Goal: Information Seeking & Learning: Find specific fact

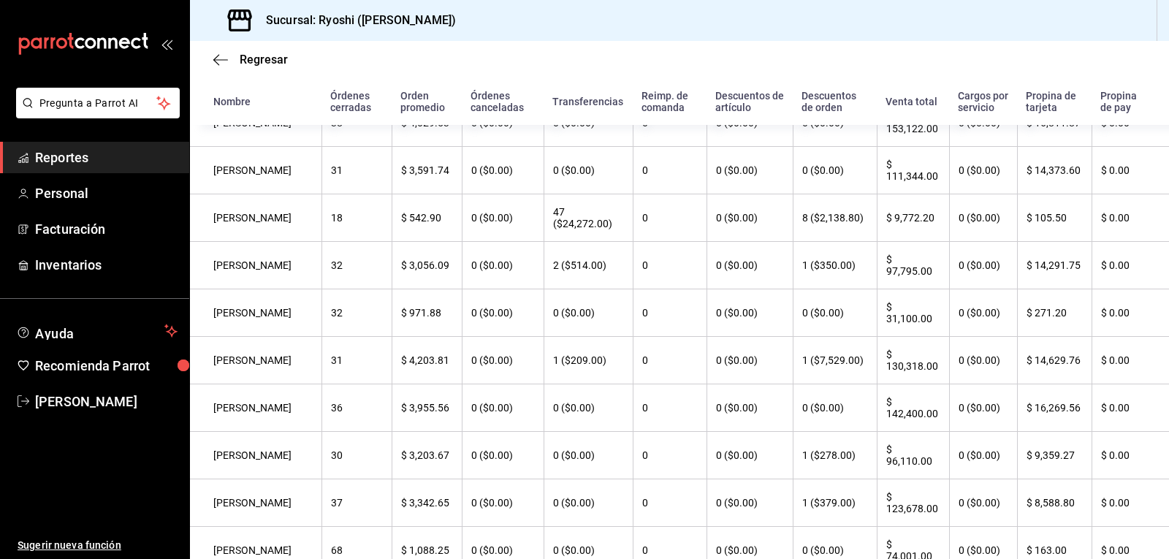
scroll to position [219, 0]
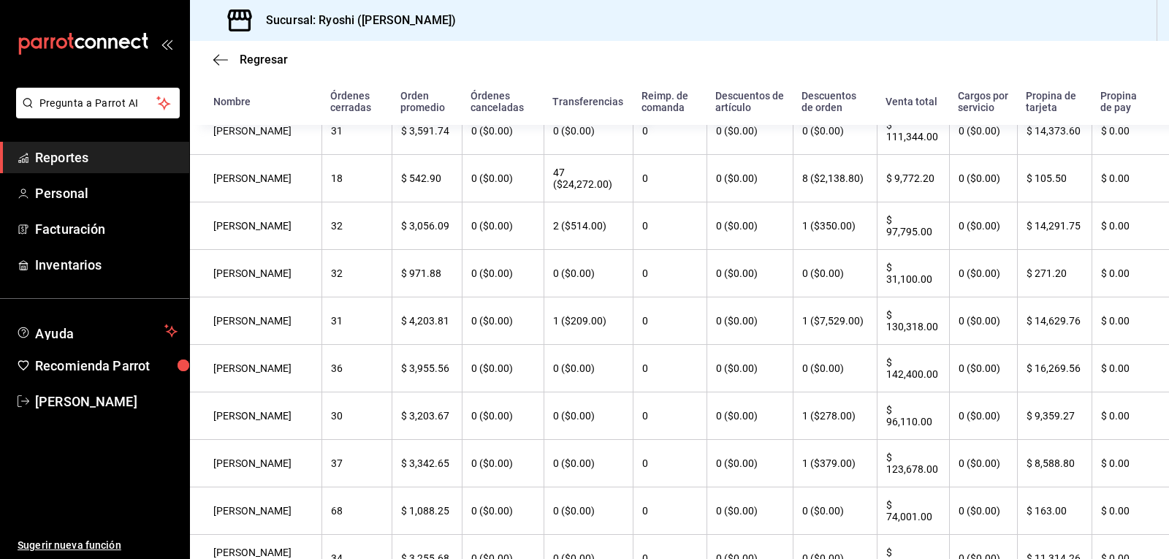
click at [66, 151] on span "Reportes" at bounding box center [106, 158] width 142 height 20
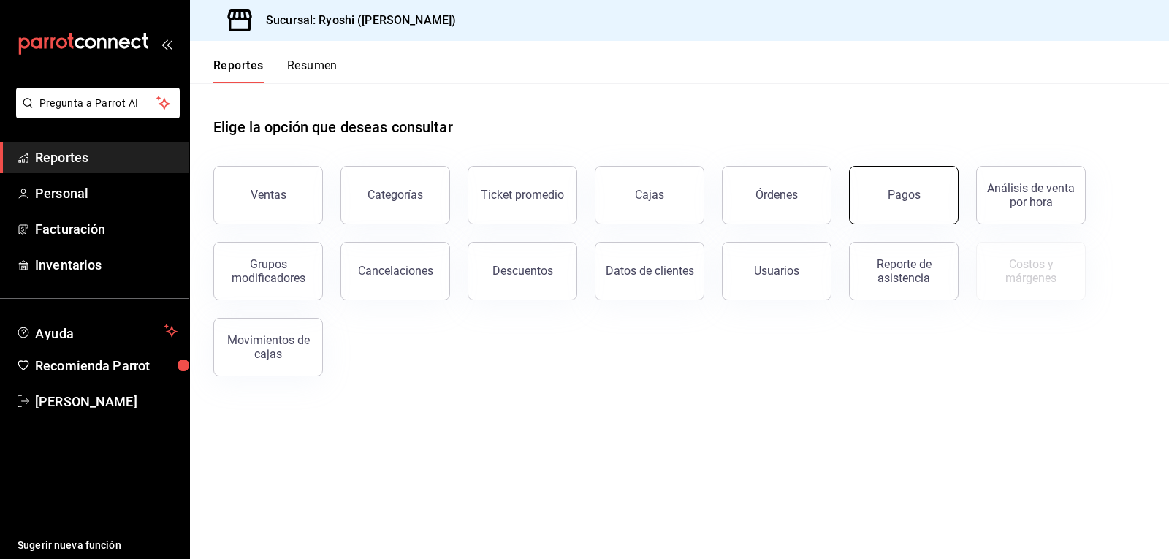
click at [915, 210] on button "Pagos" at bounding box center [904, 195] width 110 height 58
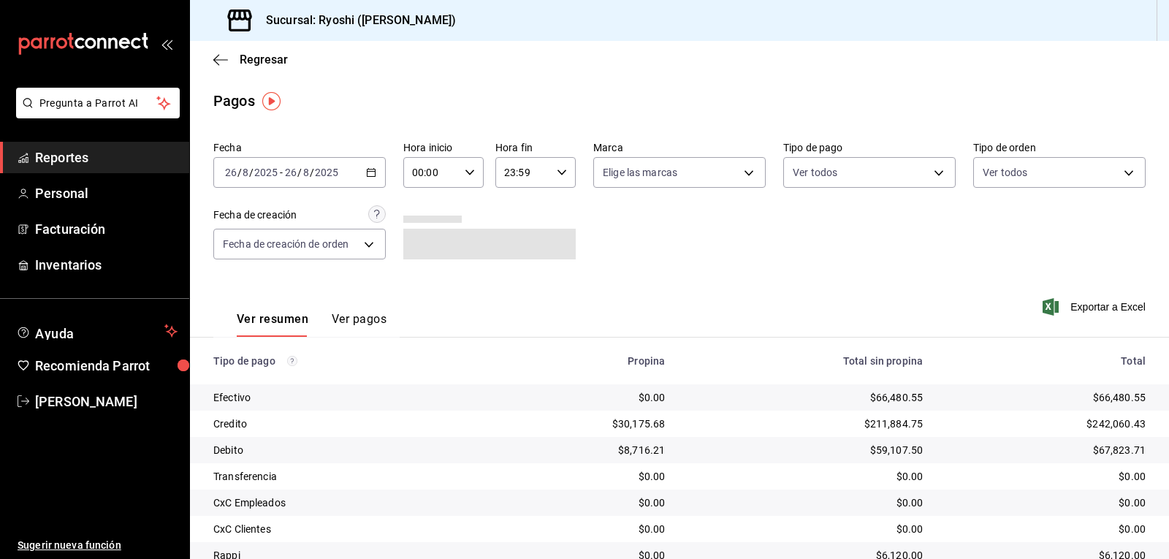
click at [470, 172] on icon "button" at bounding box center [470, 172] width 10 height 10
drag, startPoint x: 421, startPoint y: 274, endPoint x: 426, endPoint y: 267, distance: 8.5
click at [421, 272] on span "06" at bounding box center [421, 274] width 17 height 12
type input "06:00"
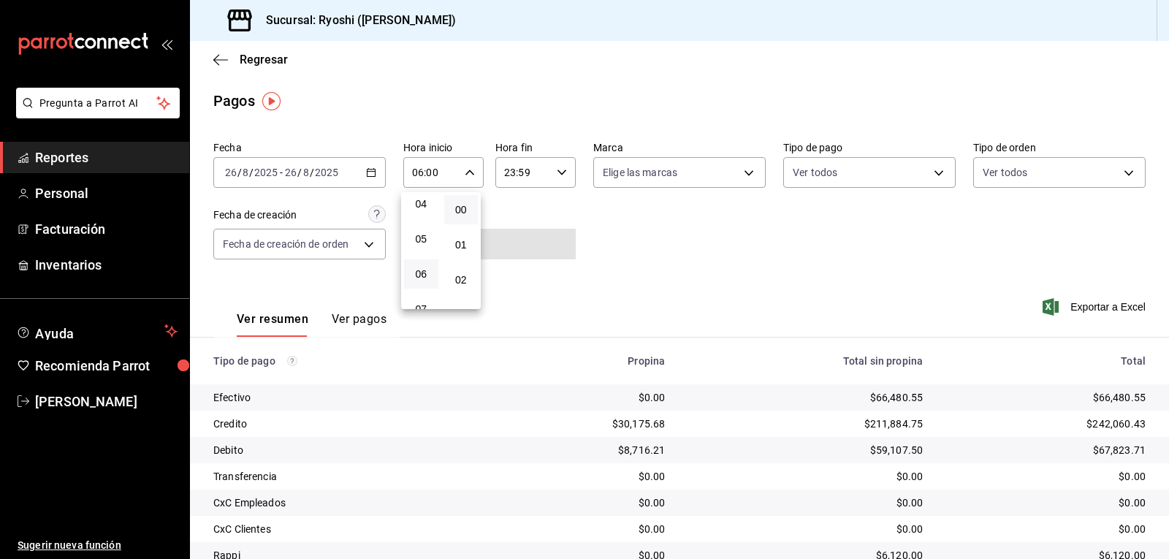
click at [931, 172] on div at bounding box center [584, 279] width 1169 height 559
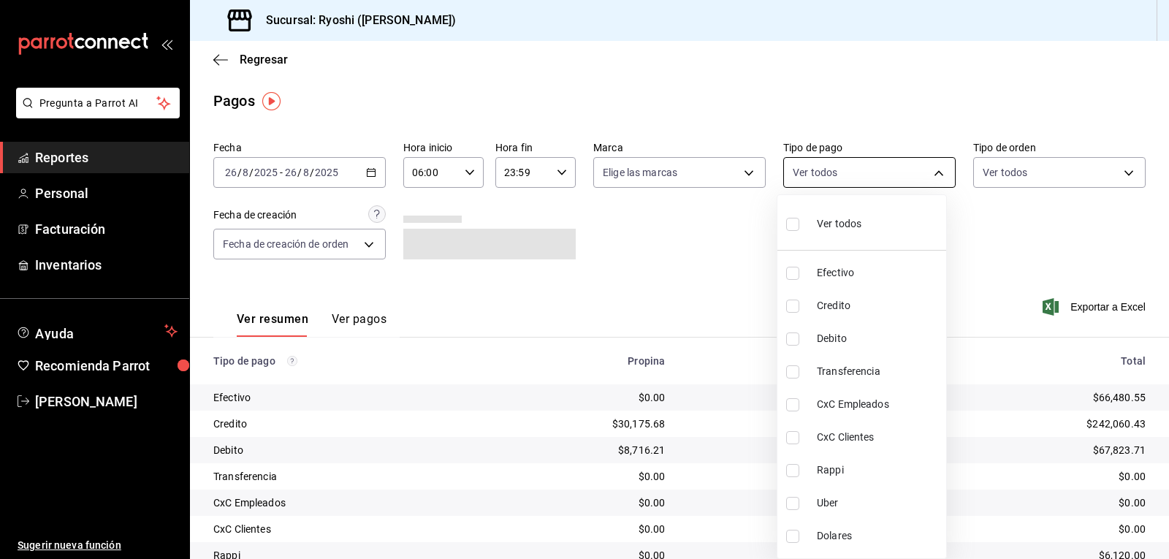
click at [933, 177] on body "Pregunta a Parrot AI Reportes Personal Facturación Inventarios Ayuda Recomienda…" at bounding box center [584, 279] width 1169 height 559
click at [793, 308] on input "checkbox" at bounding box center [792, 305] width 13 height 13
checkbox input "true"
type input "9b0685d2-7f5d-4ede-a6b4-58a2ffcbf3cd"
click at [787, 334] on input "checkbox" at bounding box center [792, 338] width 13 height 13
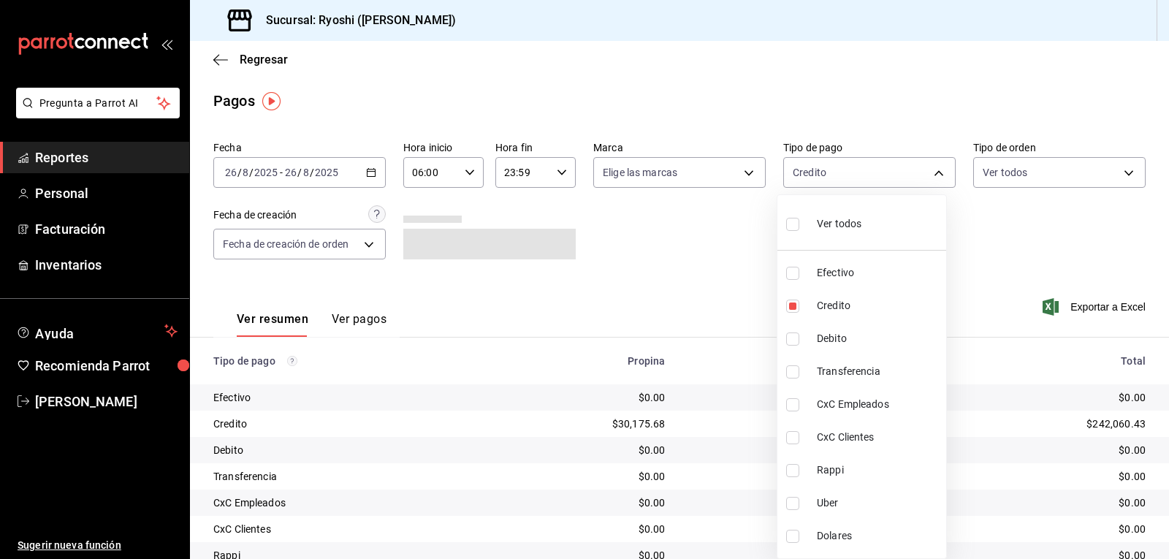
checkbox input "true"
type input "9b0685d2-7f5d-4ede-a6b4-58a2ffcbf3cd,4fc1f123-1106-4d46-a6dc-4994d0550367"
click at [723, 348] on div at bounding box center [584, 279] width 1169 height 559
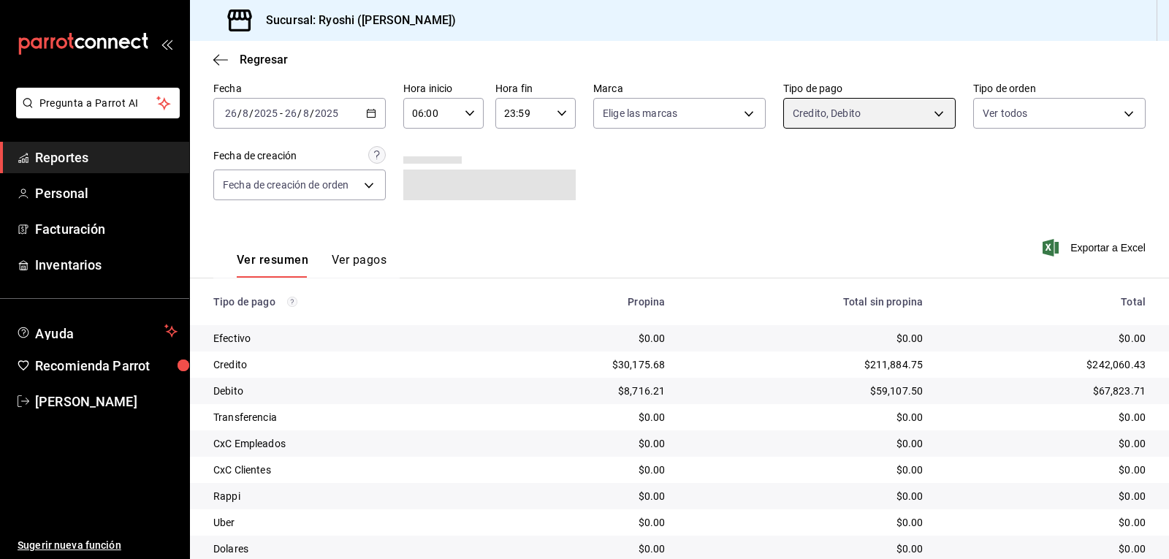
scroll to position [112, 0]
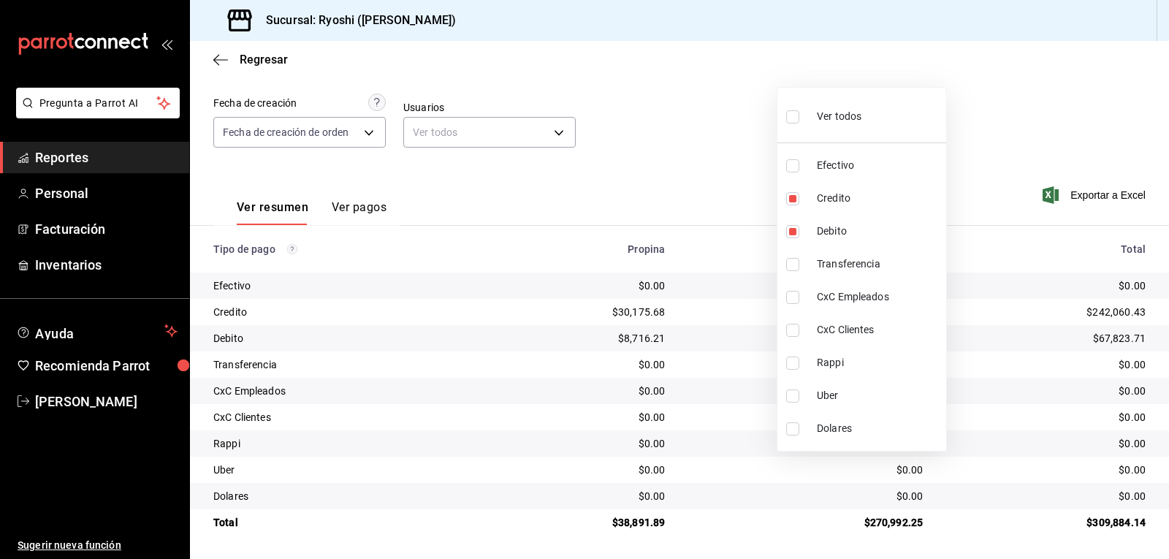
click at [222, 63] on div at bounding box center [584, 279] width 1169 height 559
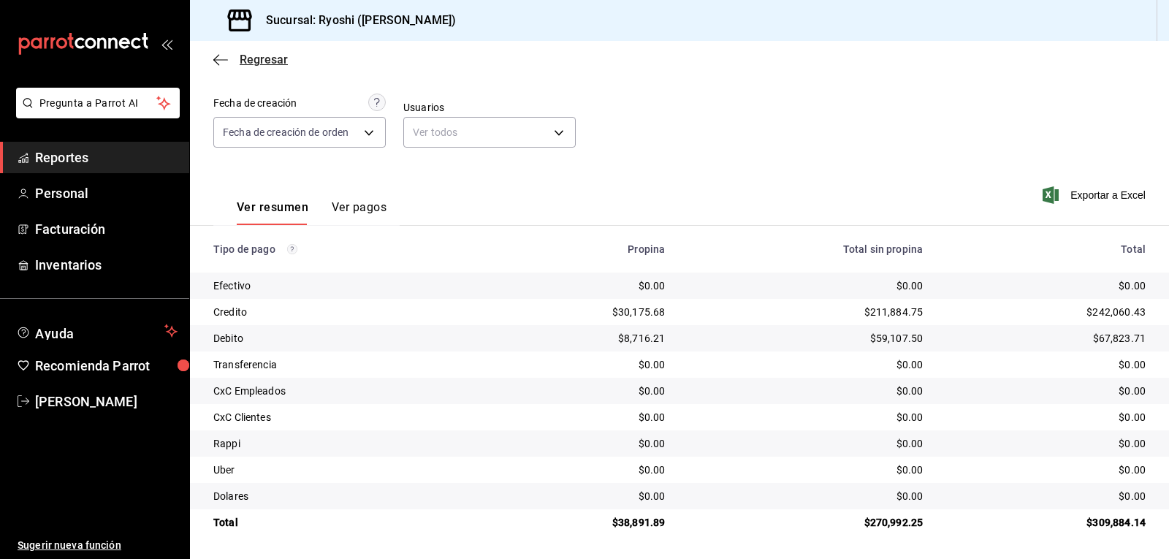
click at [218, 62] on icon "button" at bounding box center [220, 59] width 15 height 13
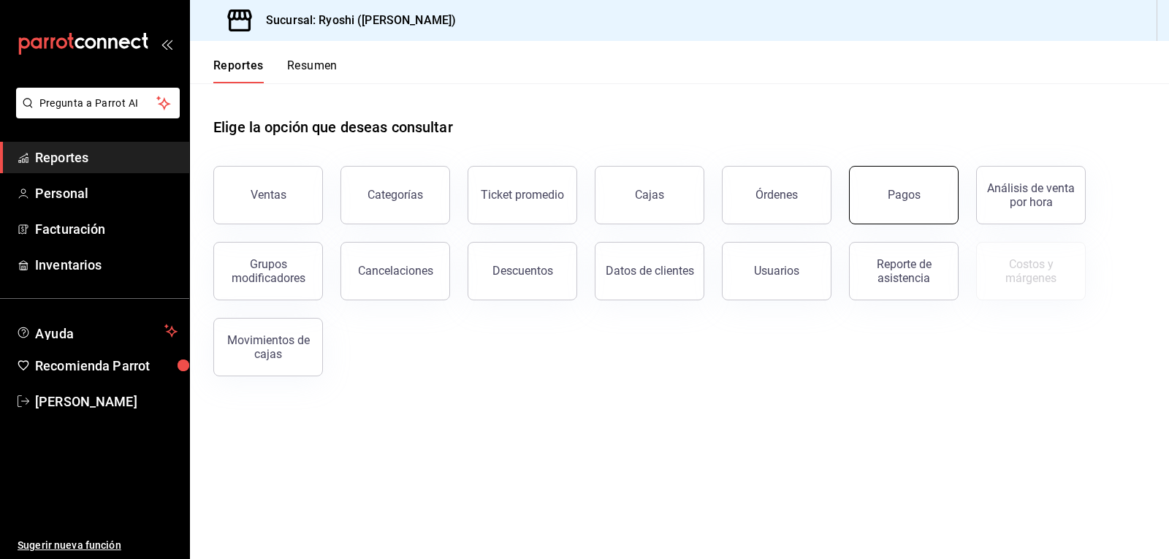
click at [923, 204] on button "Pagos" at bounding box center [904, 195] width 110 height 58
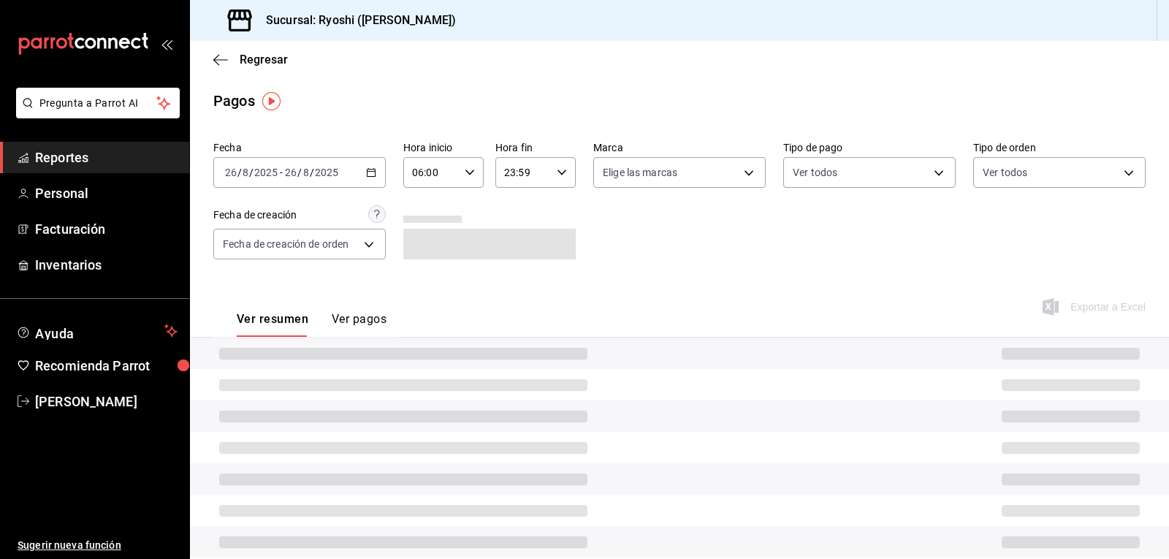
click at [452, 180] on input "06:00" at bounding box center [431, 172] width 56 height 29
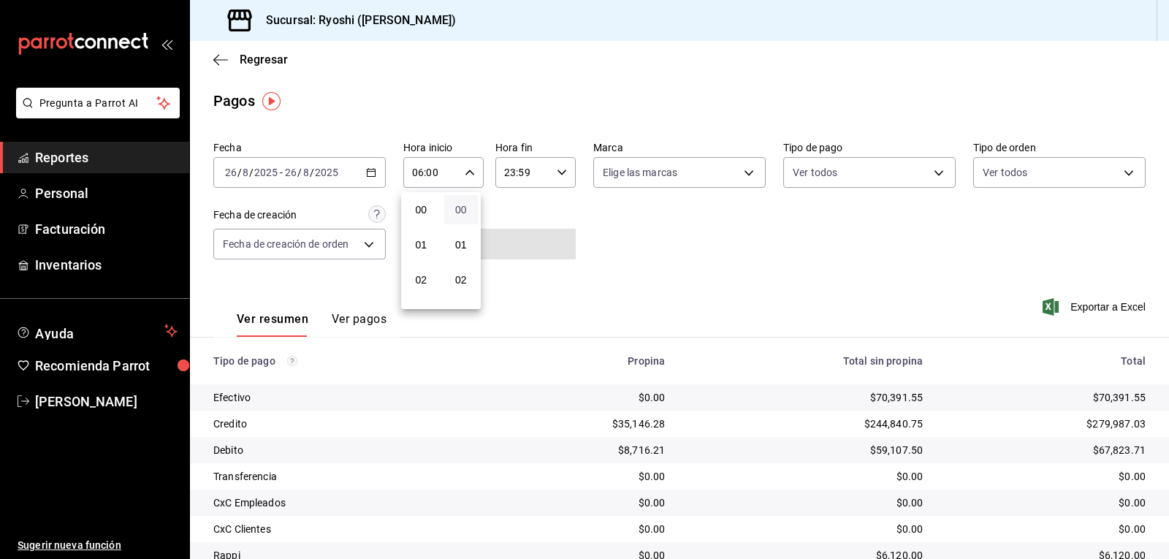
scroll to position [210, 0]
click at [429, 205] on button "06" at bounding box center [421, 209] width 34 height 29
click at [874, 179] on div at bounding box center [584, 279] width 1169 height 559
click at [874, 179] on body "Pregunta a Parrot AI Reportes Personal Facturación Inventarios Ayuda Recomienda…" at bounding box center [584, 279] width 1169 height 559
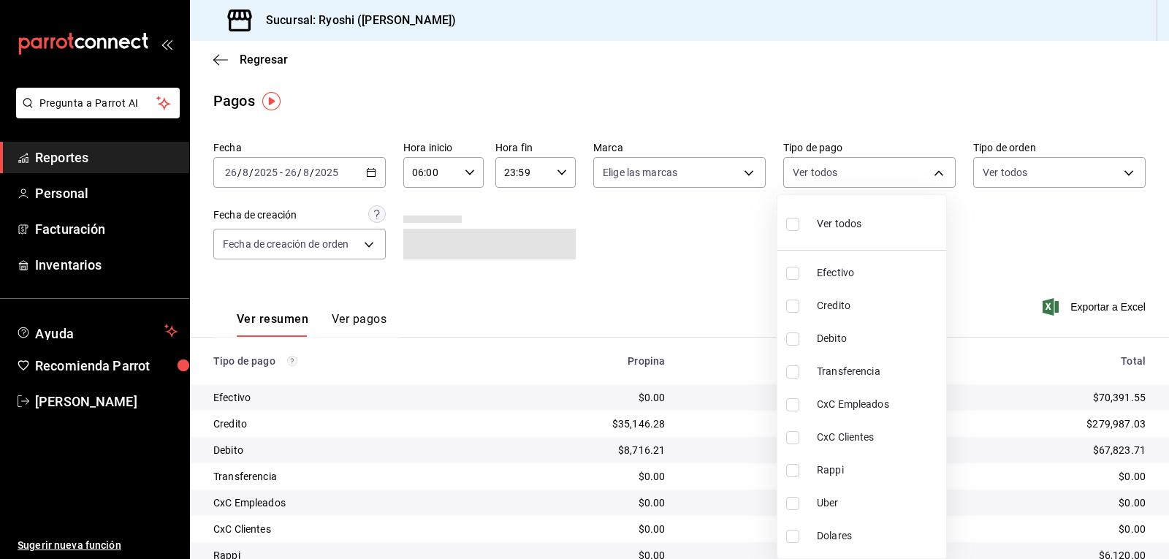
click at [796, 467] on input "checkbox" at bounding box center [792, 470] width 13 height 13
checkbox input "true"
type input "03b2a83d-8b25-4255-833b-17fe1c8361e8"
click at [787, 502] on input "checkbox" at bounding box center [792, 503] width 13 height 13
checkbox input "true"
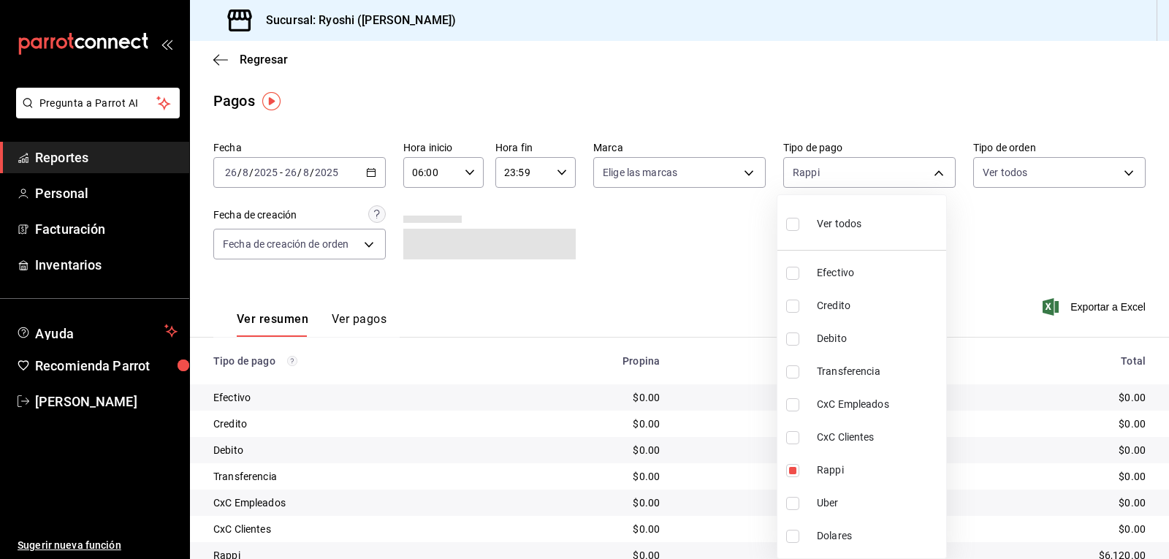
type input "03b2a83d-8b25-4255-833b-17fe1c8361e8,b772c1a0-b8da-4acb-be12-b7e981a54f00"
drag, startPoint x: 1161, startPoint y: 274, endPoint x: 1130, endPoint y: 367, distance: 98.4
click at [1130, 383] on div at bounding box center [584, 279] width 1169 height 559
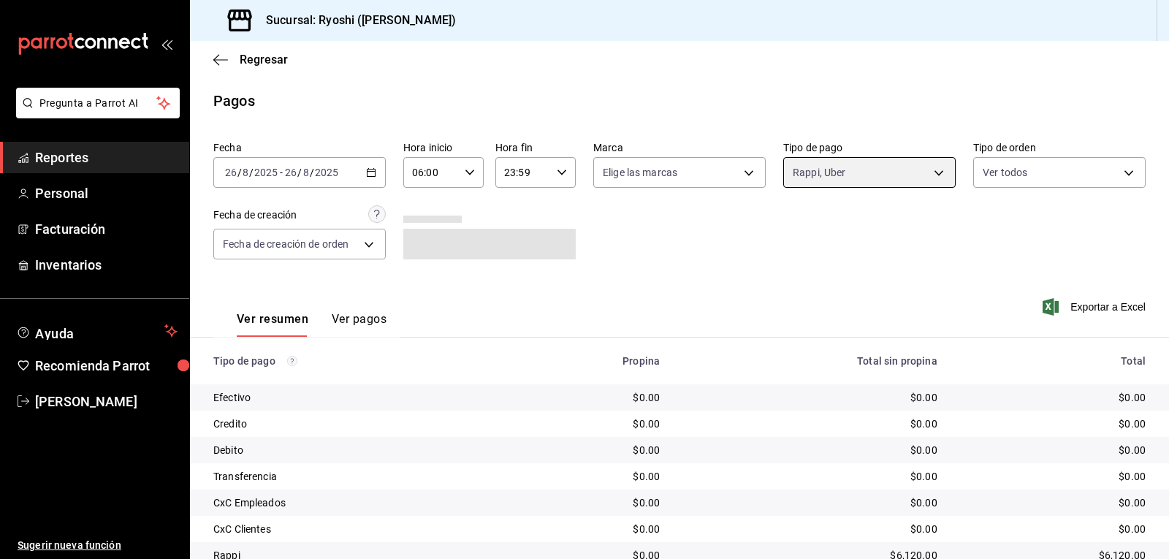
scroll to position [112, 0]
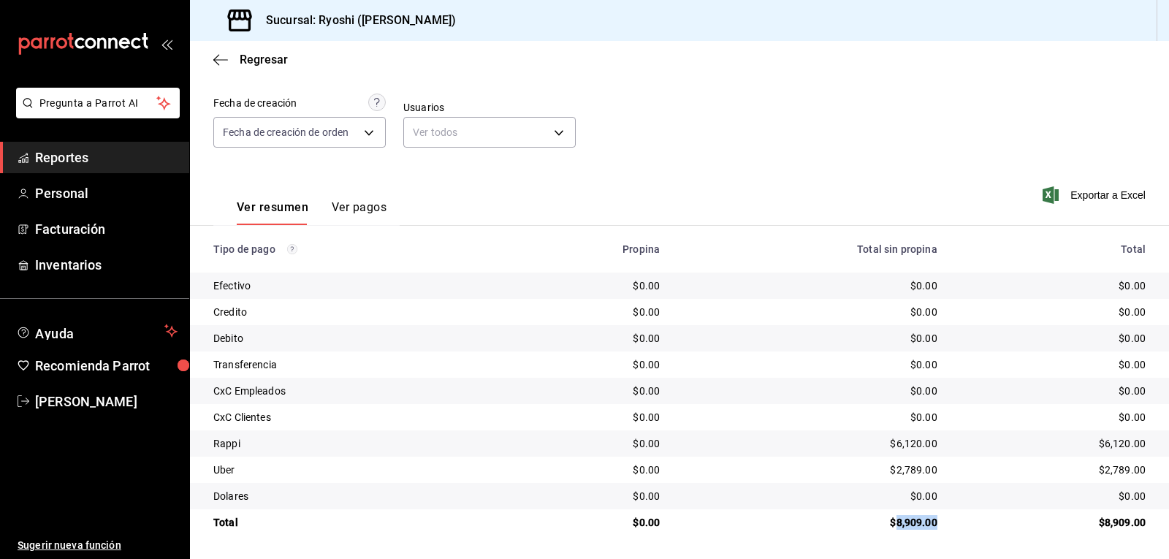
drag, startPoint x: 886, startPoint y: 521, endPoint x: 930, endPoint y: 516, distance: 44.0
click at [930, 516] on td "$8,909.00" at bounding box center [810, 522] width 278 height 26
copy div "8,909.00"
click at [215, 62] on icon "button" at bounding box center [220, 59] width 15 height 13
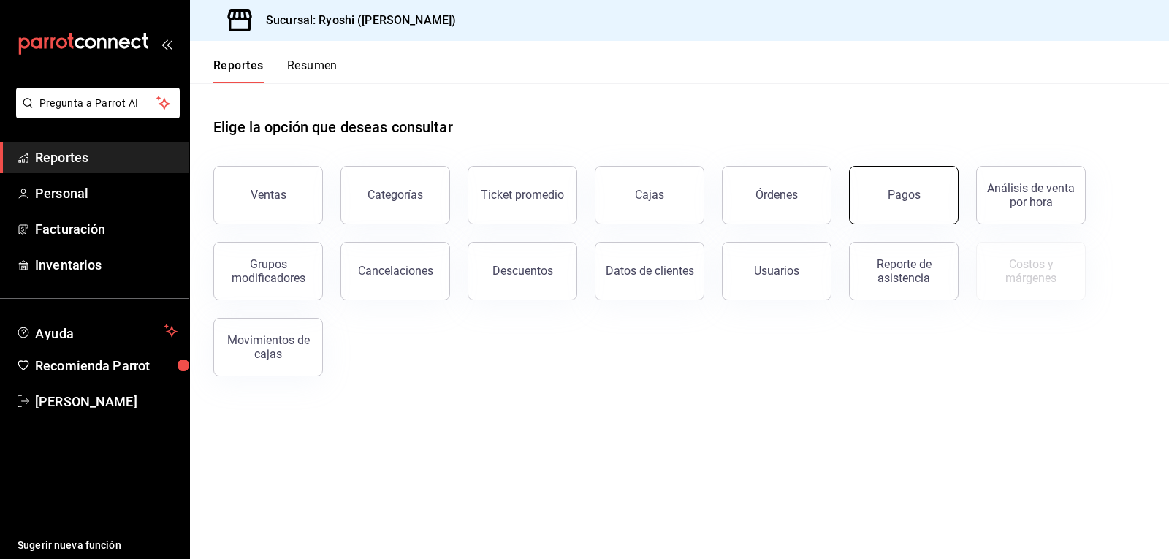
click at [858, 217] on button "Pagos" at bounding box center [904, 195] width 110 height 58
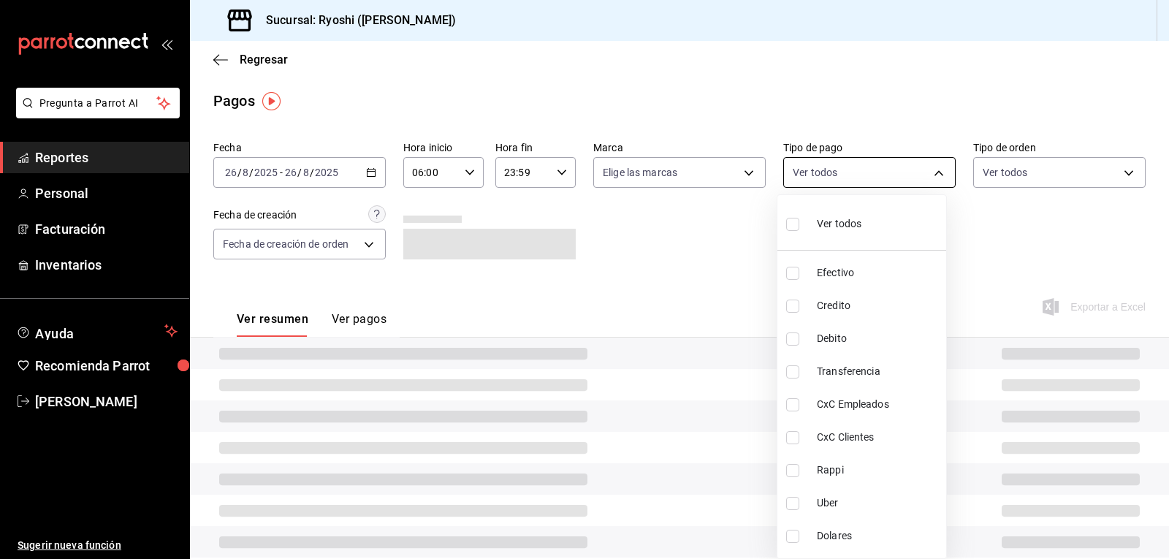
click at [809, 174] on body "Pregunta a Parrot AI Reportes Personal Facturación Inventarios Ayuda Recomienda…" at bounding box center [584, 279] width 1169 height 559
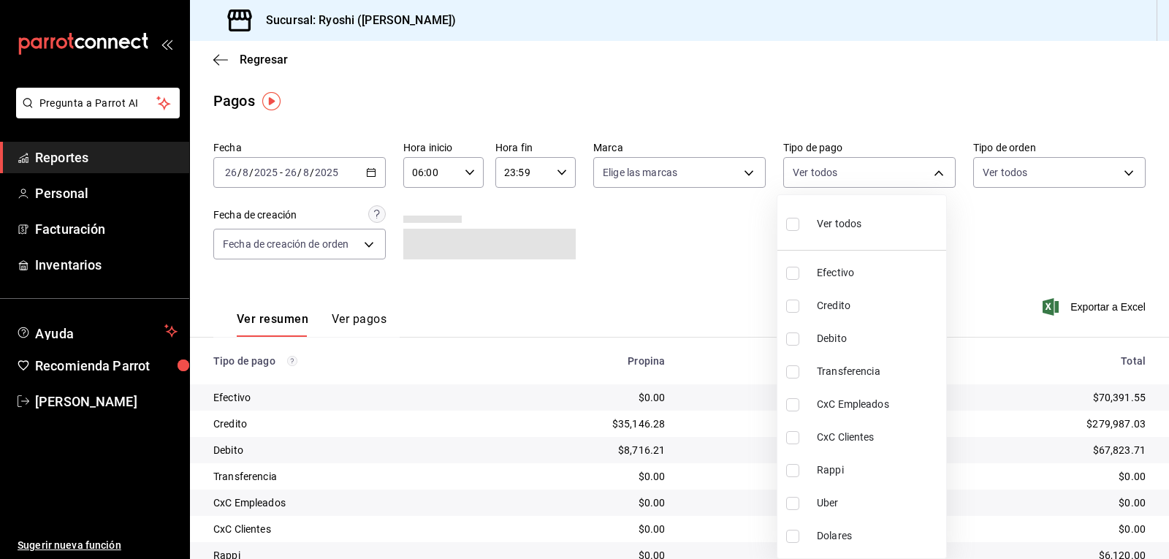
click at [787, 506] on input "checkbox" at bounding box center [792, 503] width 13 height 13
checkbox input "true"
type input "b772c1a0-b8da-4acb-be12-b7e981a54f00"
click at [793, 469] on input "checkbox" at bounding box center [792, 470] width 13 height 13
checkbox input "true"
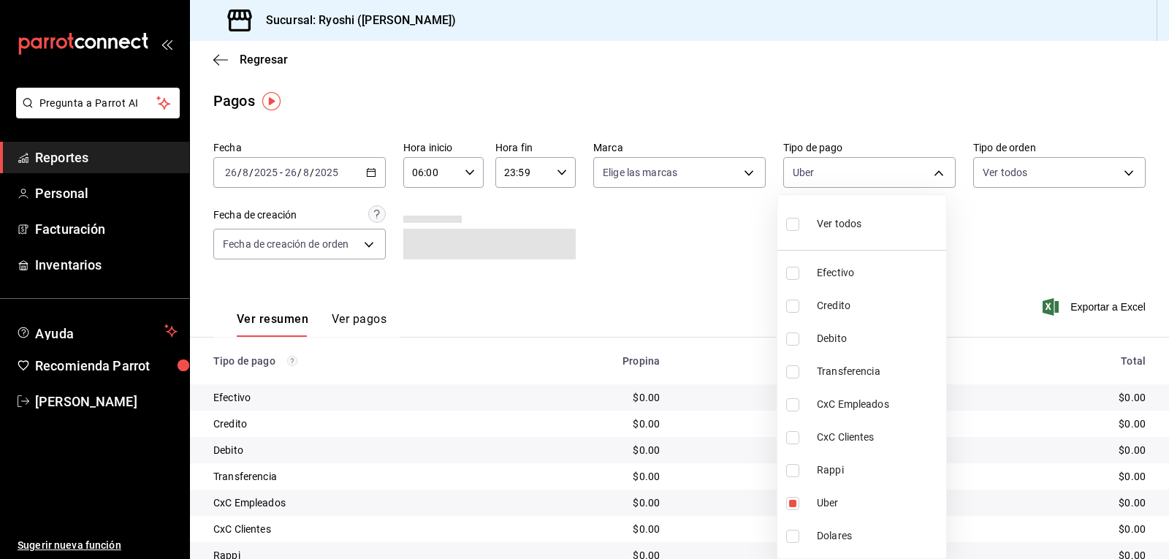
type input "b772c1a0-b8da-4acb-be12-b7e981a54f00,03b2a83d-8b25-4255-833b-17fe1c8361e8"
drag, startPoint x: 665, startPoint y: 254, endPoint x: 679, endPoint y: 263, distance: 16.4
click at [669, 256] on div at bounding box center [584, 279] width 1169 height 559
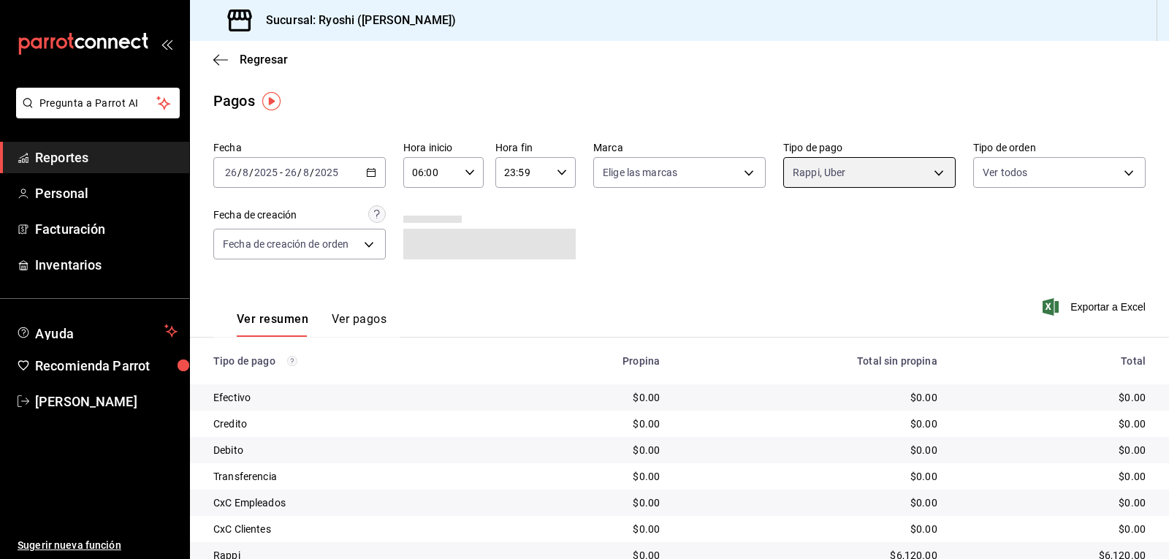
scroll to position [112, 0]
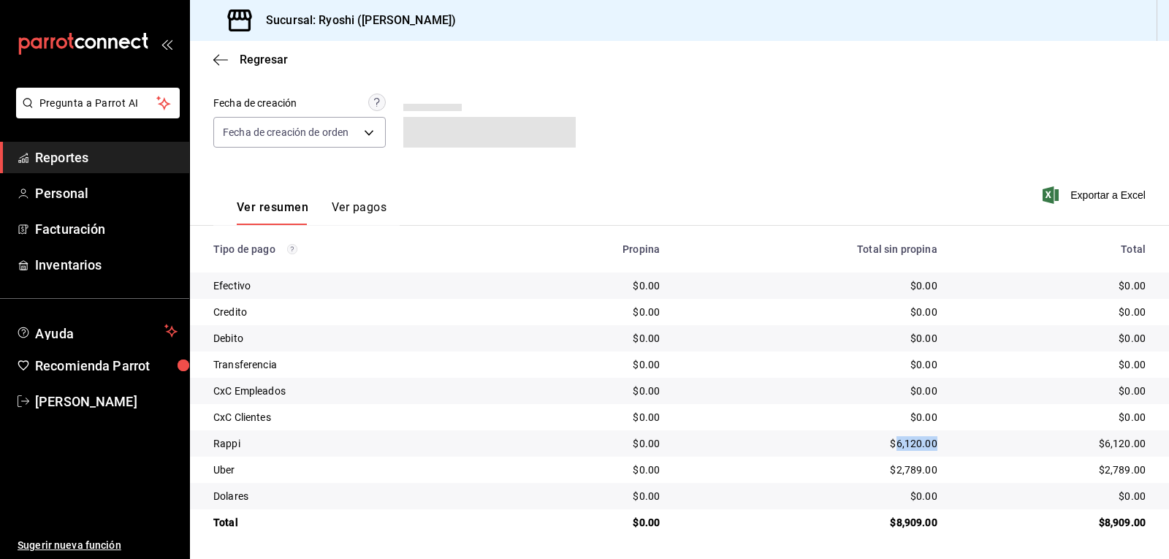
drag, startPoint x: 887, startPoint y: 440, endPoint x: 928, endPoint y: 438, distance: 41.7
click at [928, 438] on td "$6,120.00" at bounding box center [810, 443] width 278 height 26
copy div "6,120.00"
drag, startPoint x: 888, startPoint y: 471, endPoint x: 932, endPoint y: 474, distance: 43.9
click at [936, 473] on td "$2,789.00" at bounding box center [810, 470] width 278 height 26
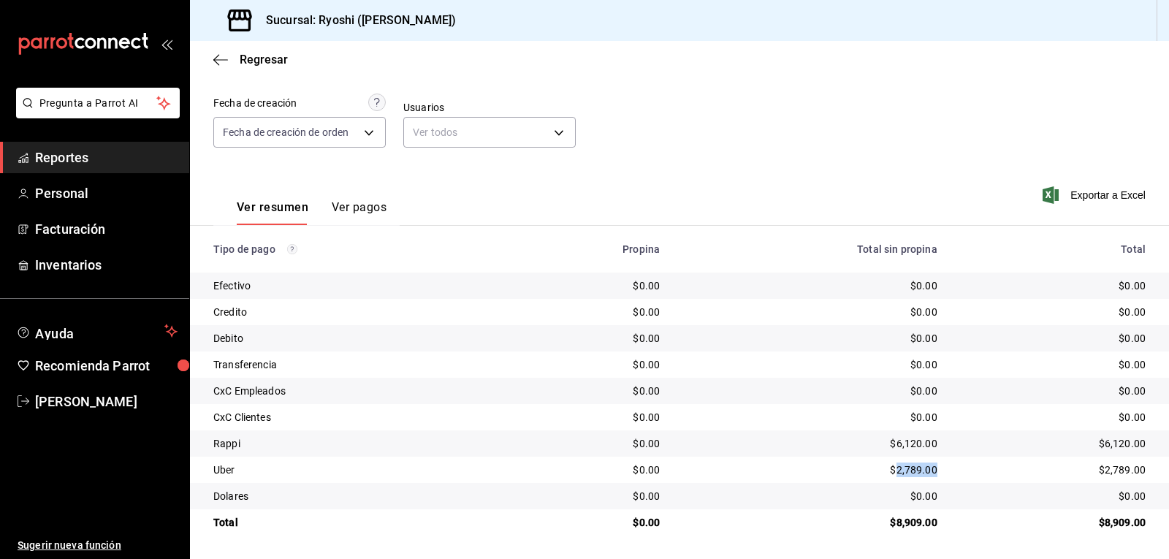
copy div "2,789.00"
click at [215, 54] on icon "button" at bounding box center [220, 59] width 15 height 13
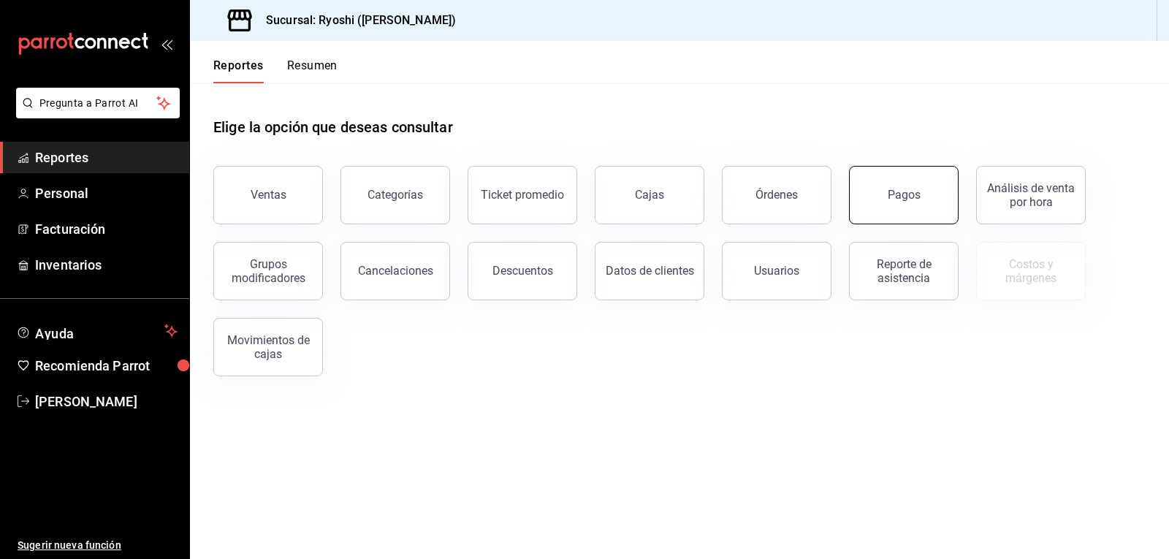
click at [880, 206] on button "Pagos" at bounding box center [904, 195] width 110 height 58
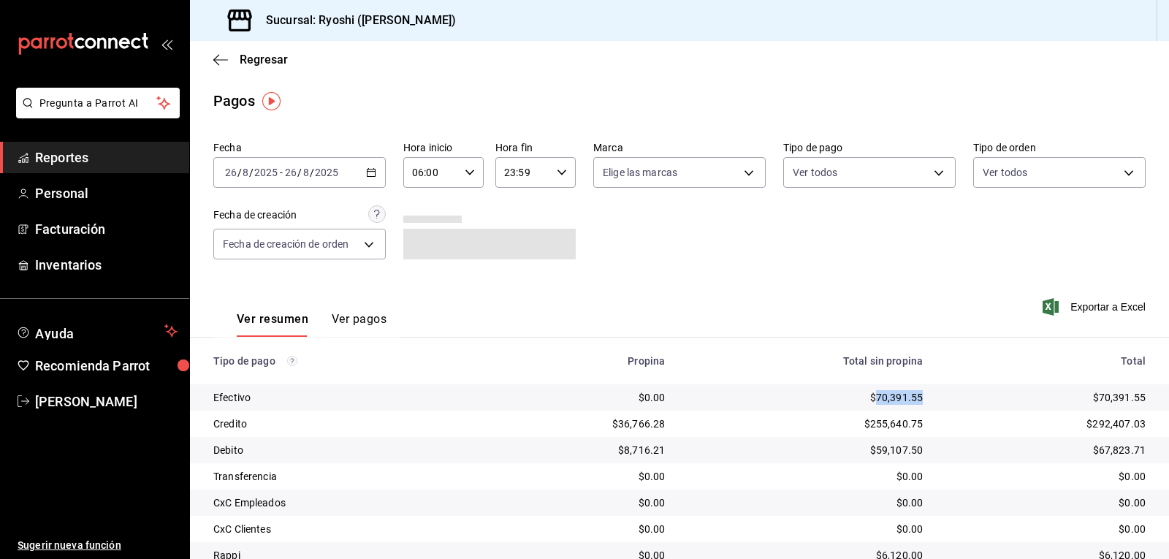
drag, startPoint x: 866, startPoint y: 398, endPoint x: 915, endPoint y: 399, distance: 49.7
click at [915, 399] on td "$70,391.55" at bounding box center [805, 397] width 258 height 26
copy div "70,391.55"
